Goal: Transaction & Acquisition: Obtain resource

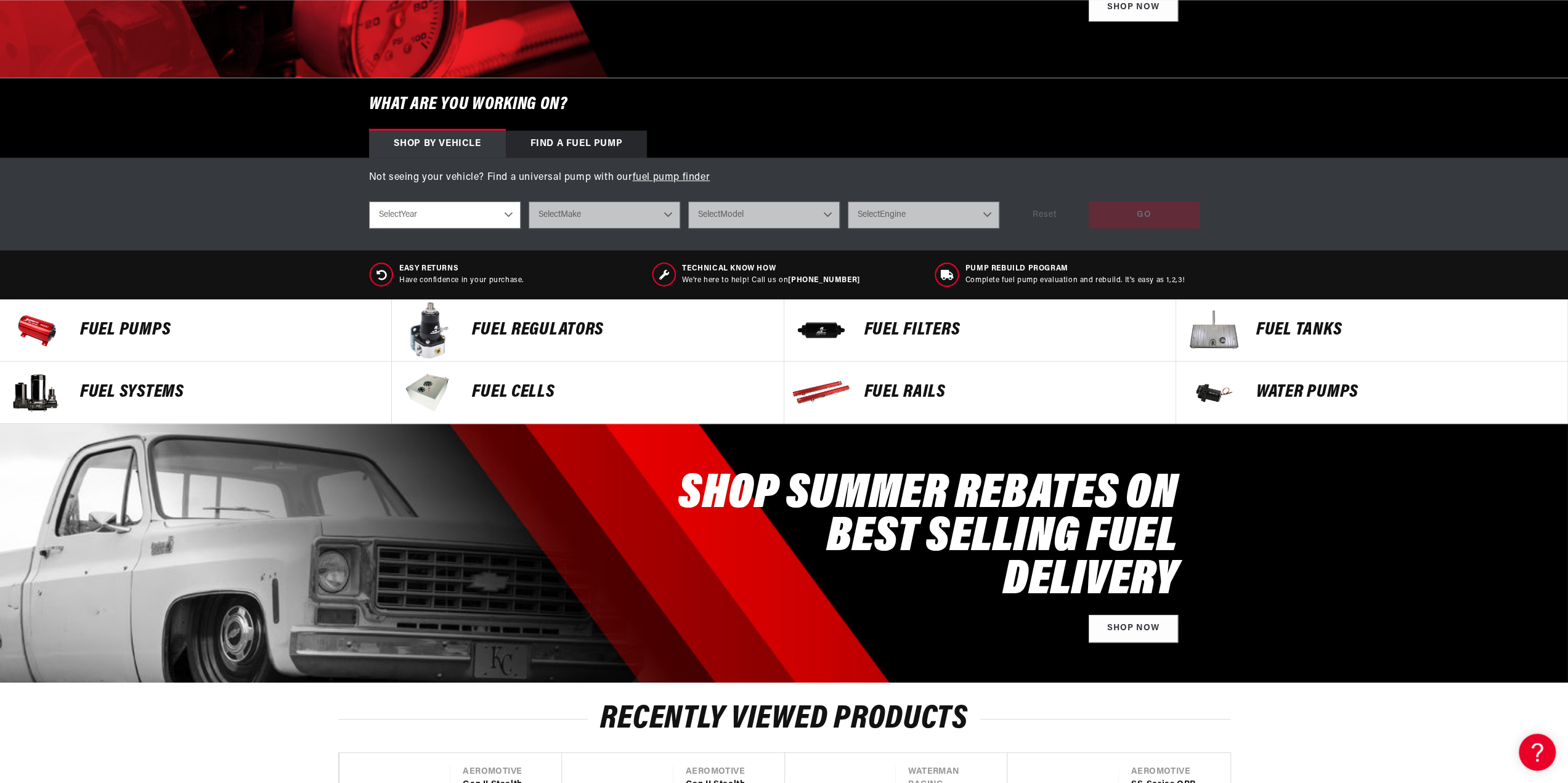
scroll to position [0, 1562]
click at [585, 330] on p "FUEL REGULATORS" at bounding box center [621, 330] width 299 height 19
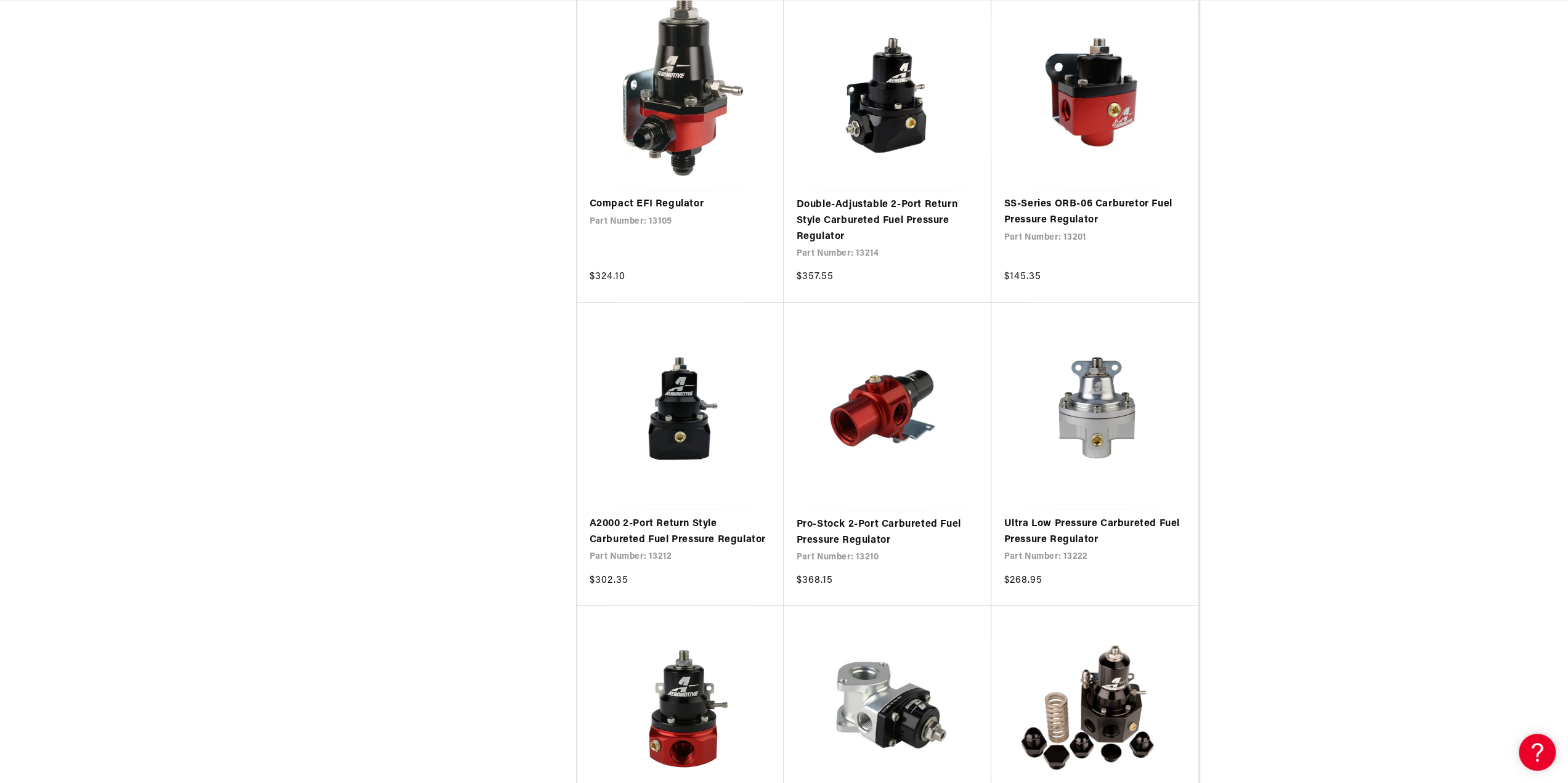
scroll to position [2157, 0]
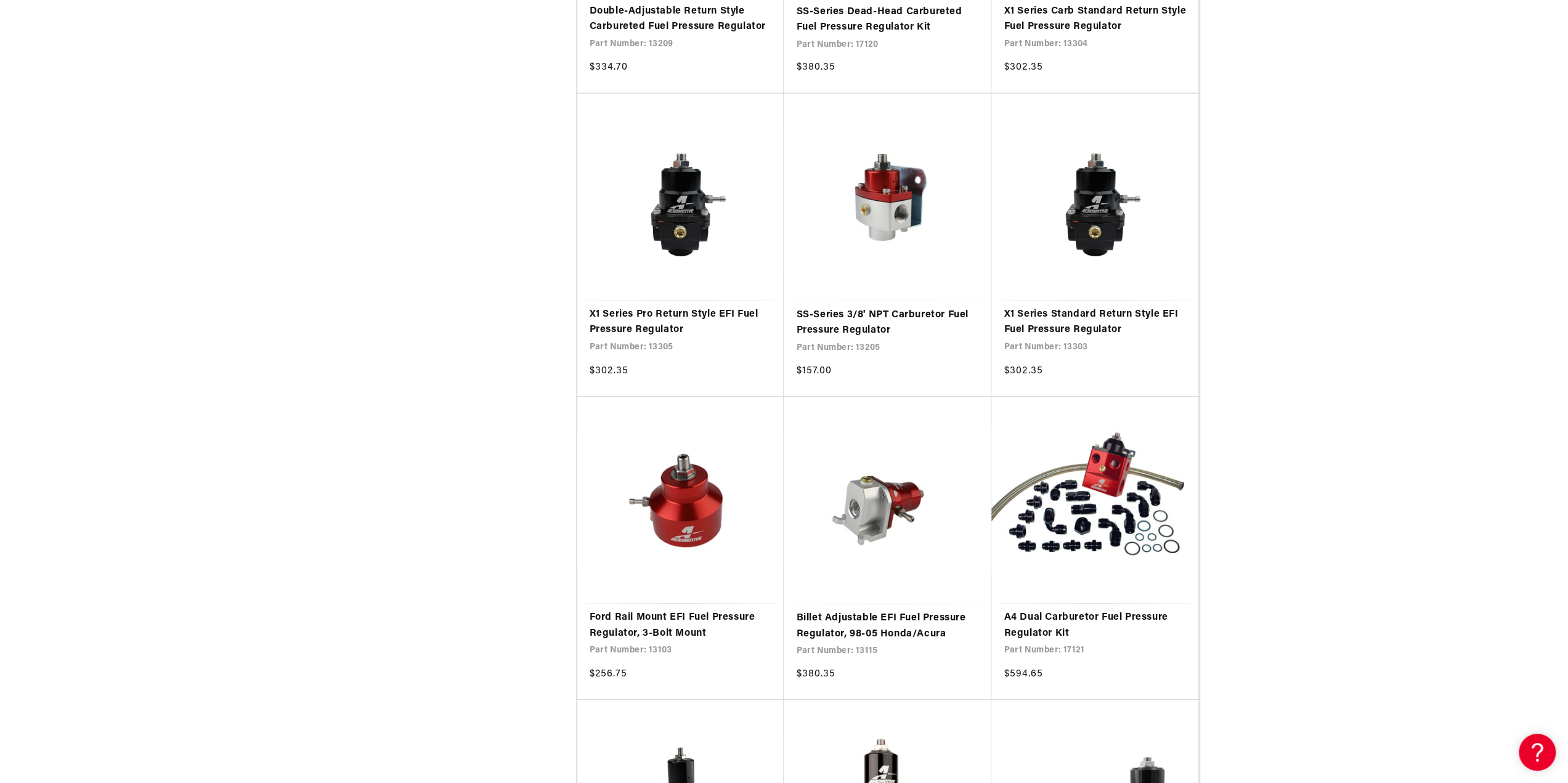
scroll to position [0, 781]
click at [907, 308] on link "SS-Series 3/8' NPT Carburetor Fuel Pressure Regulator" at bounding box center [887, 323] width 183 height 31
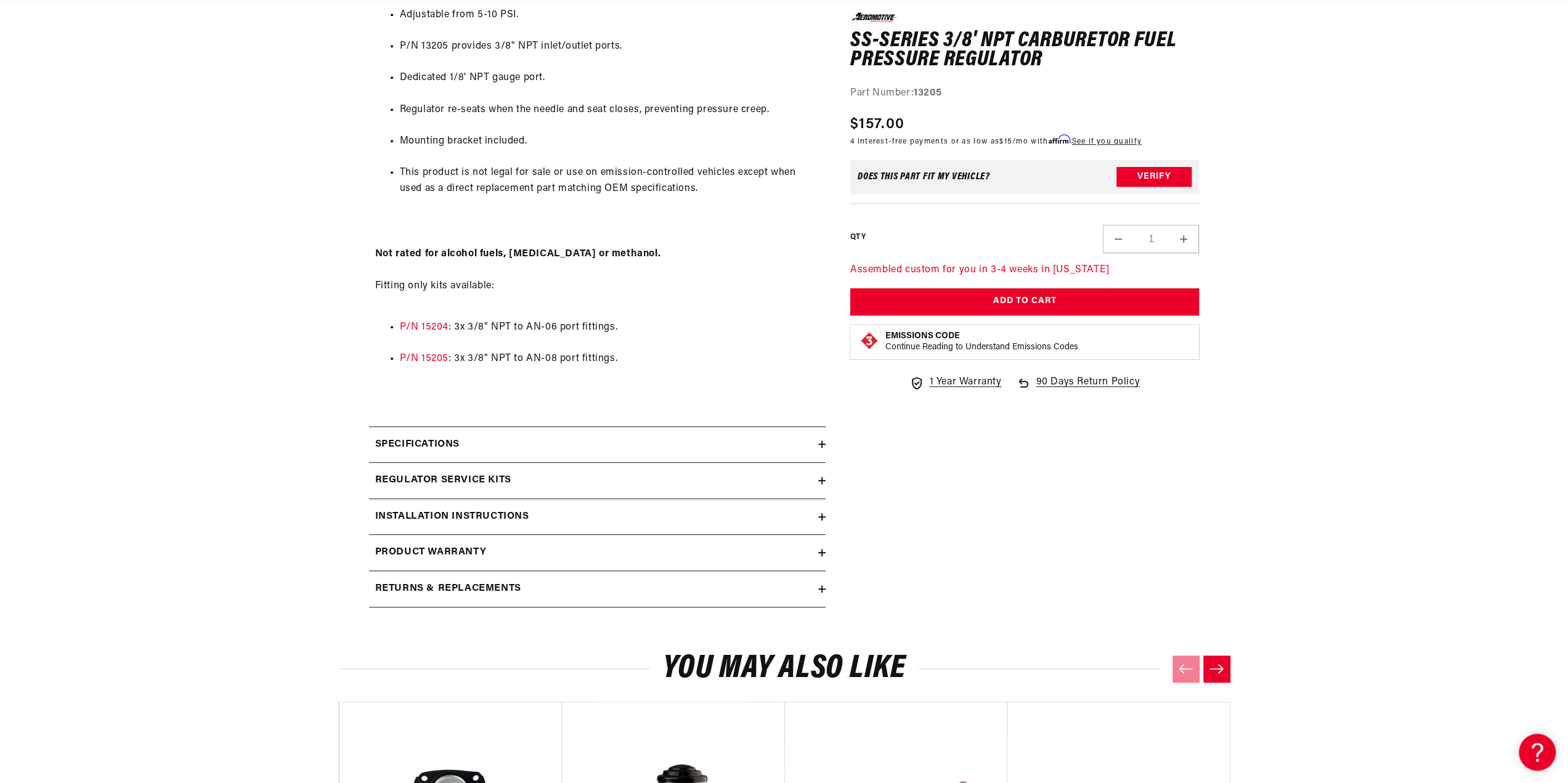
scroll to position [801, 0]
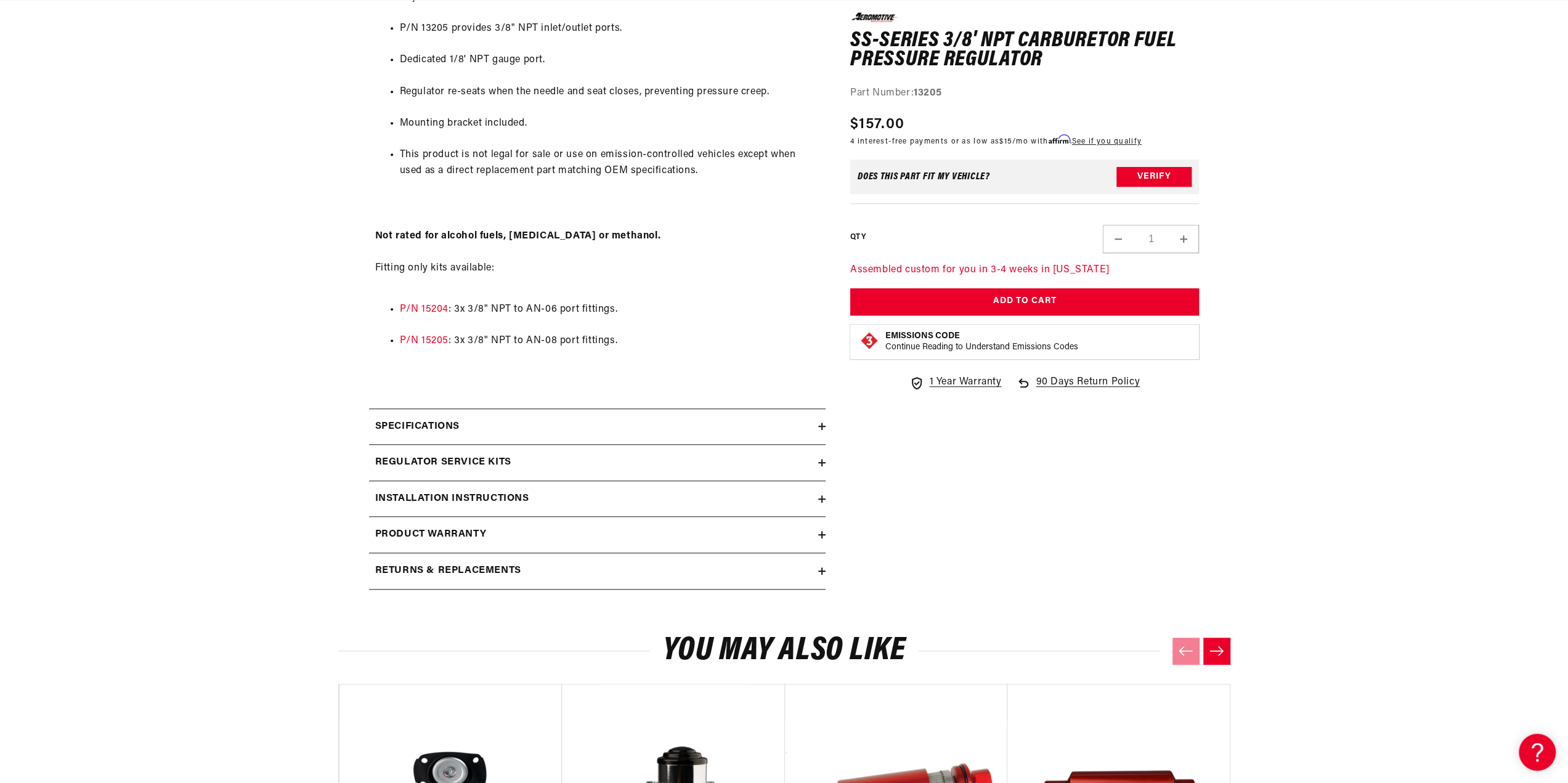
click at [460, 422] on h2 "Specifications" at bounding box center [417, 427] width 84 height 16
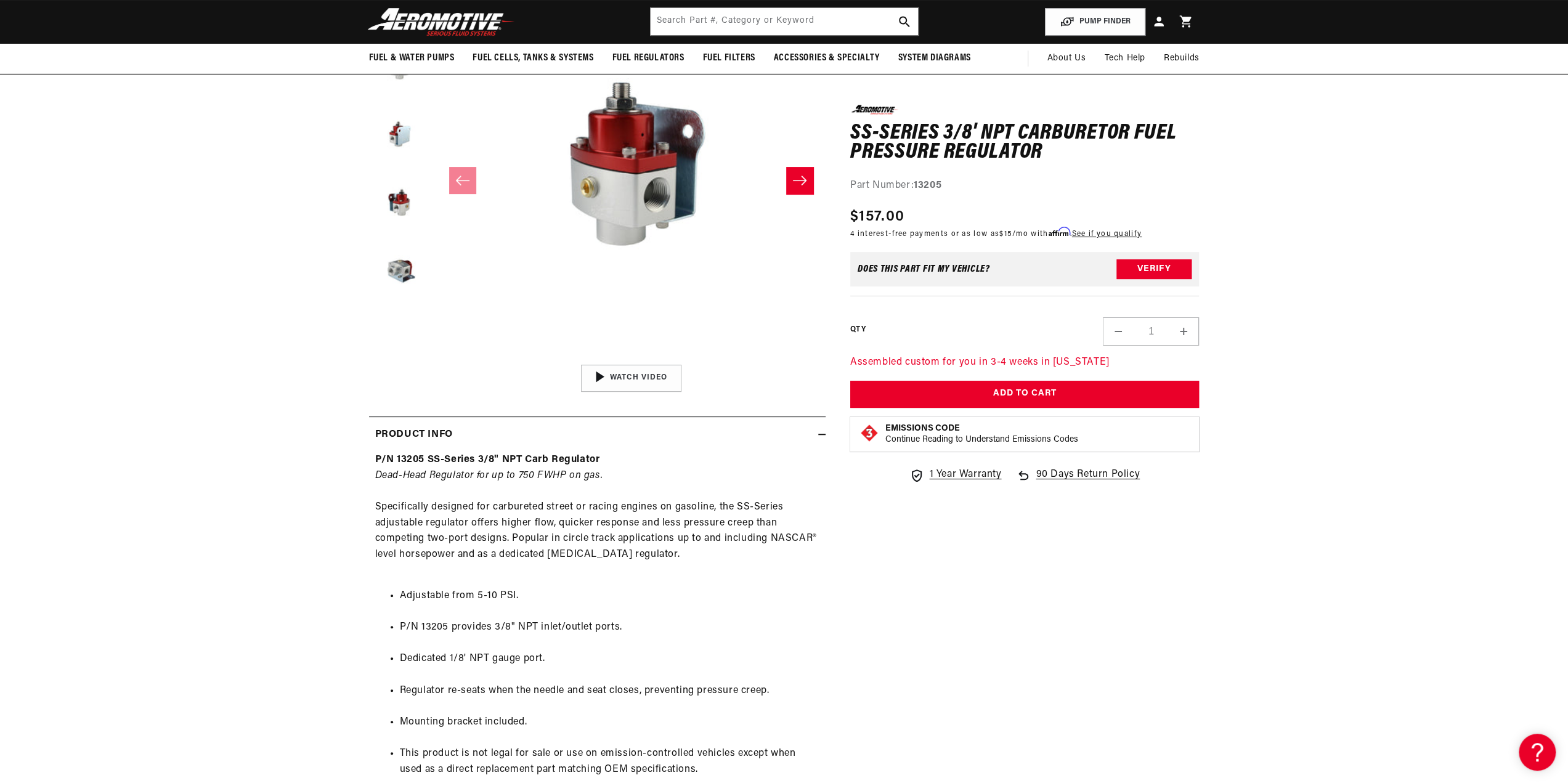
scroll to position [61, 0]
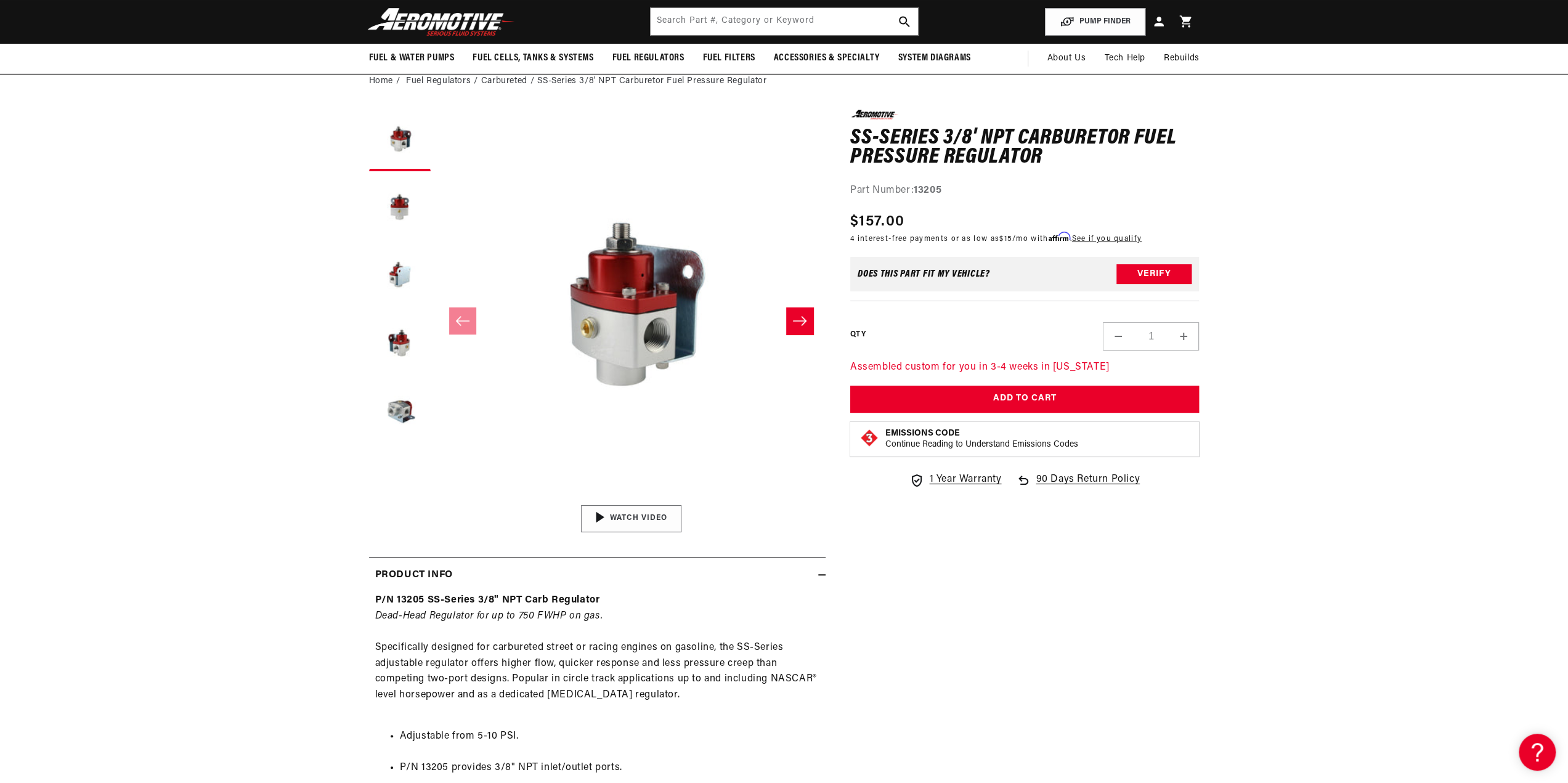
click at [608, 523] on img "Gallery Viewer" at bounding box center [631, 519] width 186 height 105
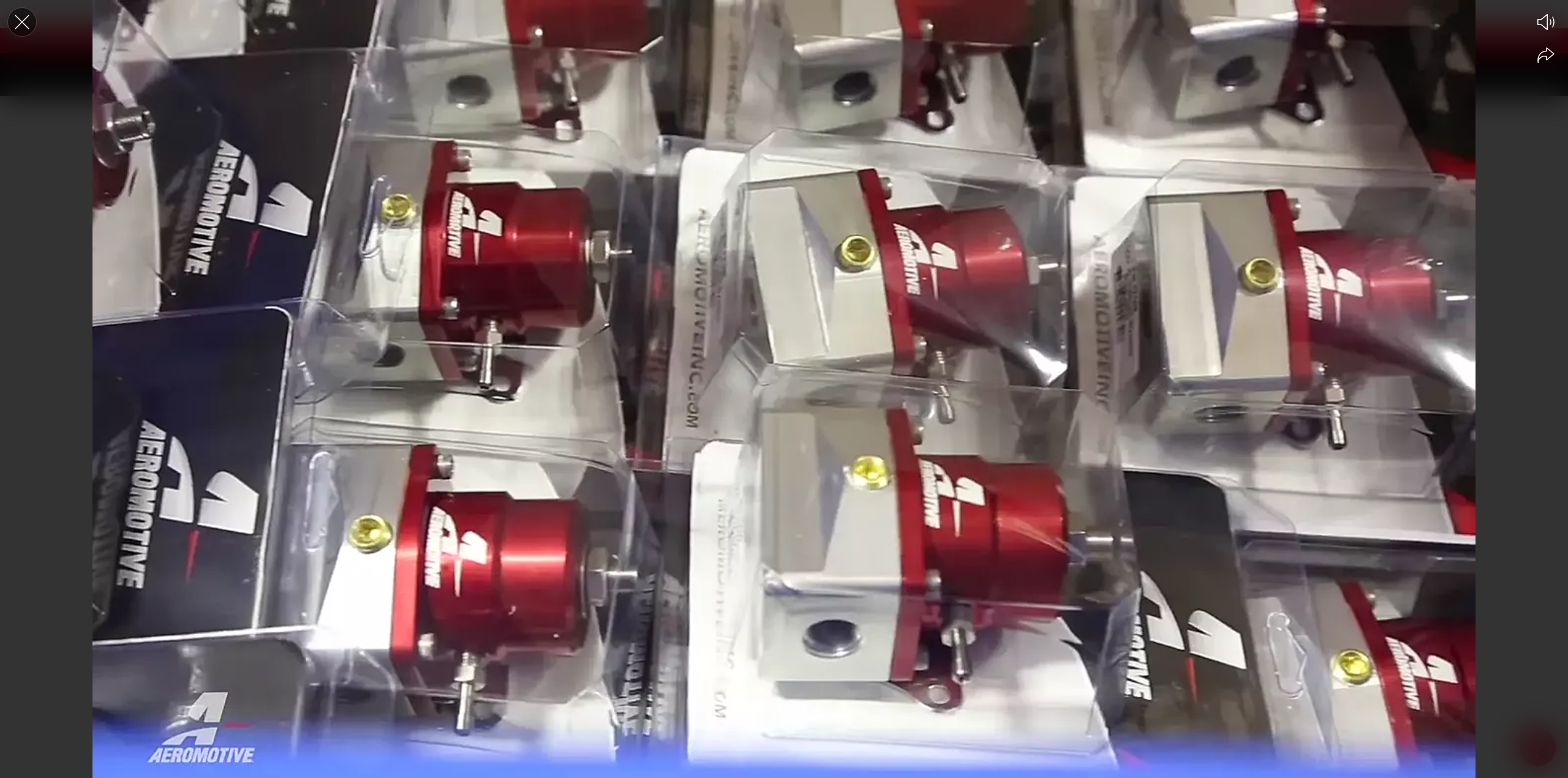
scroll to position [0, 0]
click at [24, 21] on icon "Close the video player" at bounding box center [22, 22] width 27 height 27
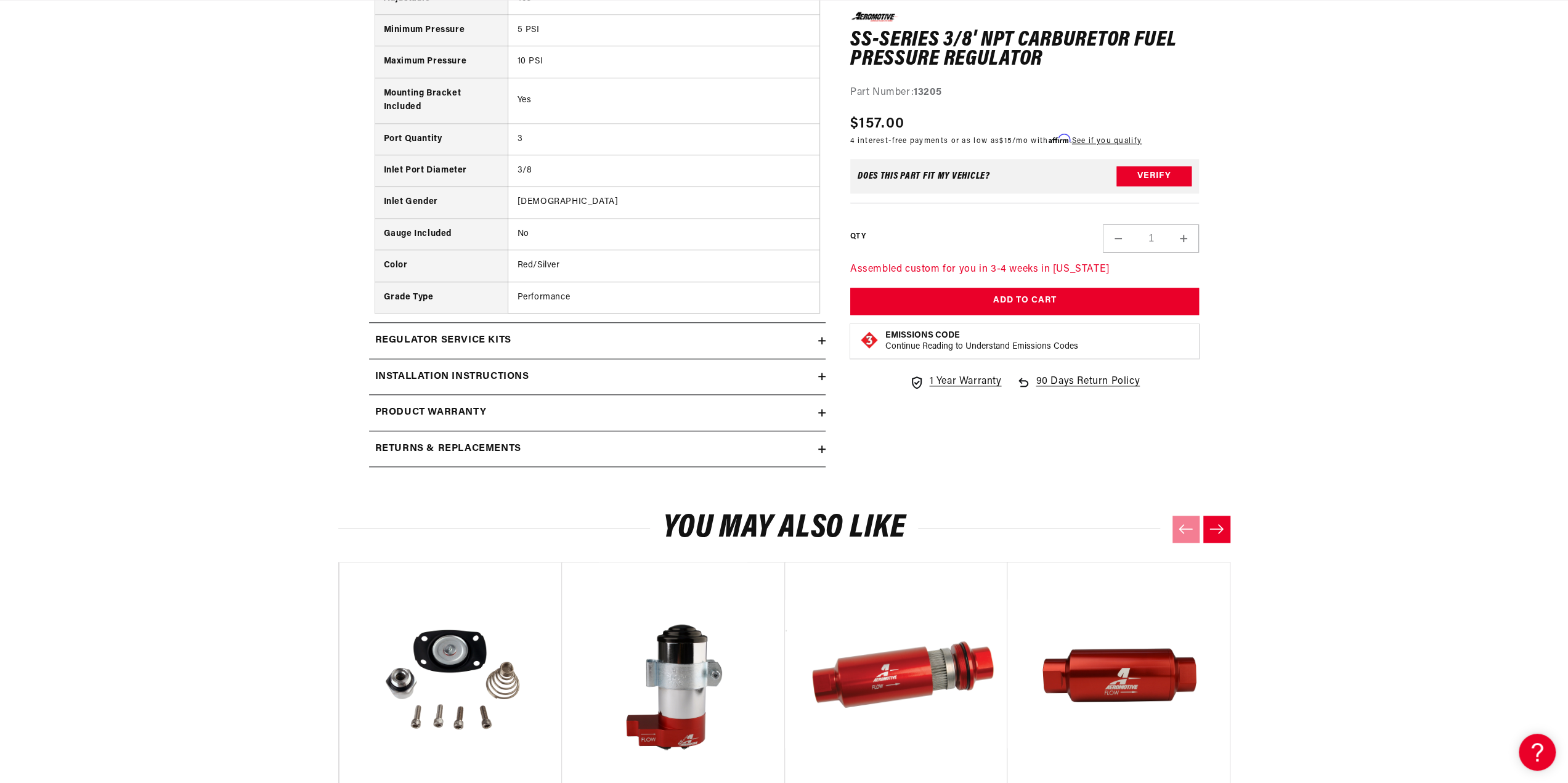
scroll to position [0, 25]
click at [434, 371] on h2 "Installation Instructions" at bounding box center [452, 377] width 154 height 16
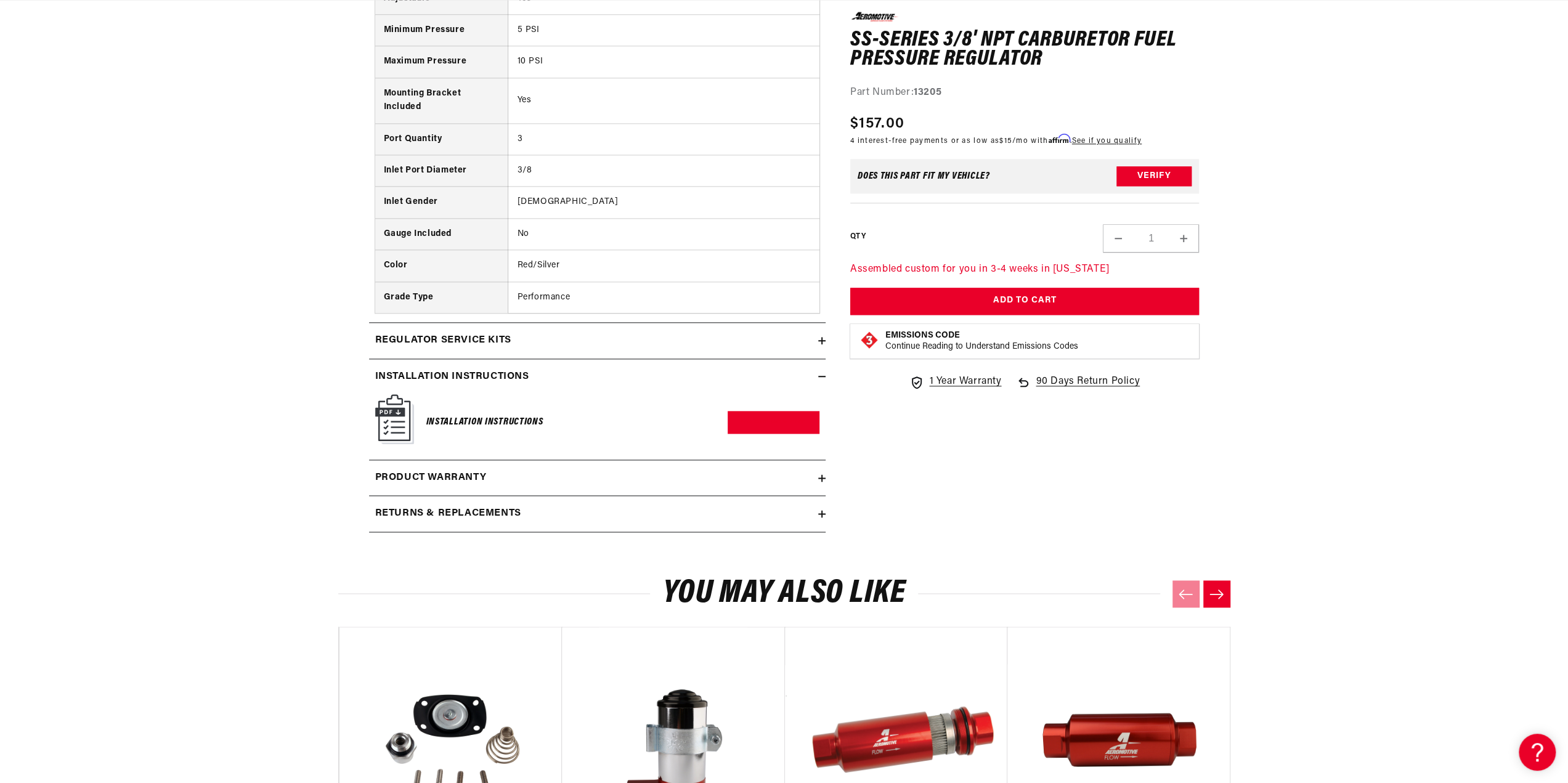
scroll to position [0, 0]
click at [397, 418] on img at bounding box center [394, 419] width 38 height 50
click at [802, 418] on link "Download PDF" at bounding box center [773, 422] width 92 height 23
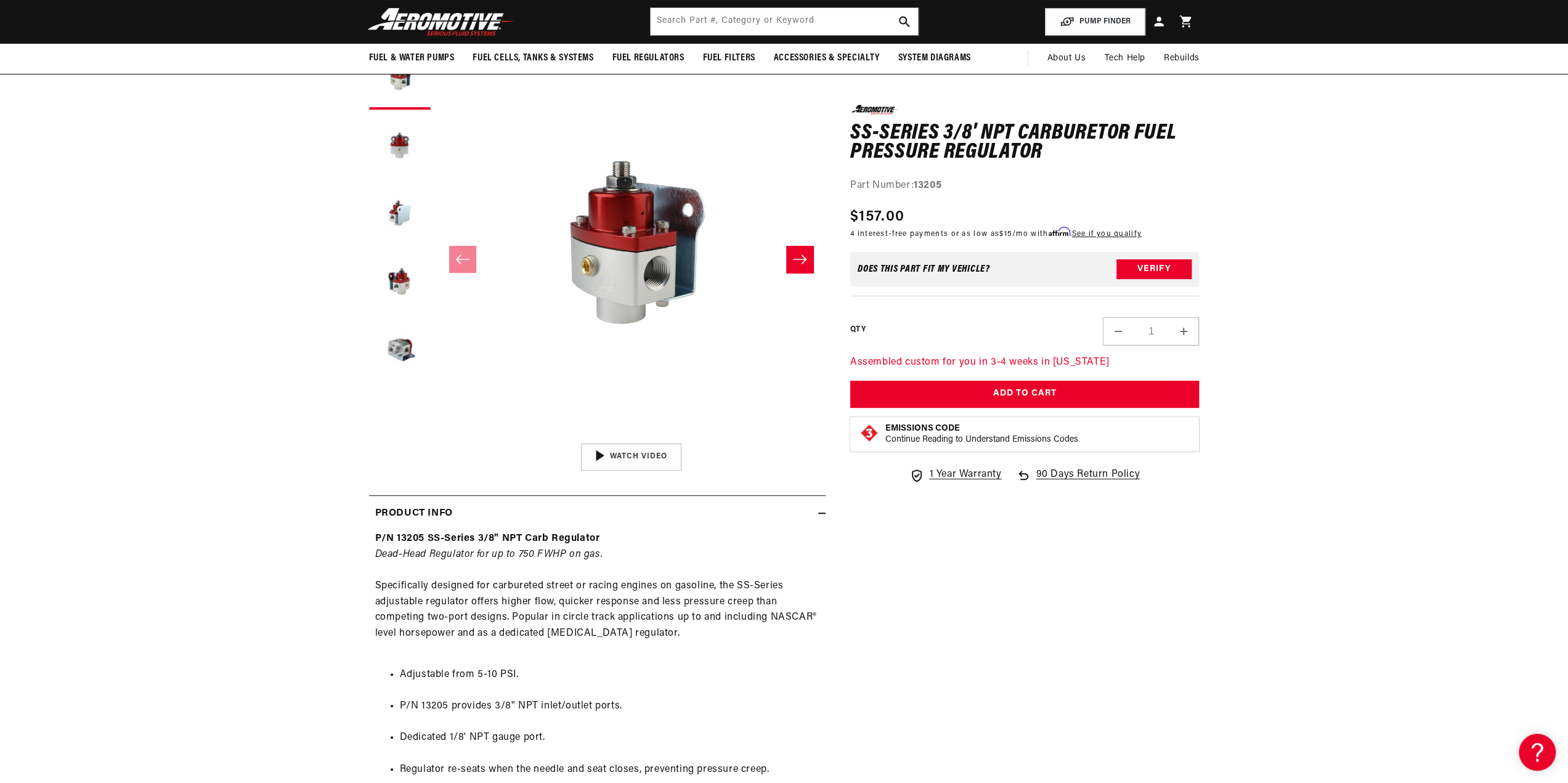
scroll to position [0, 0]
